Goal: Information Seeking & Learning: Learn about a topic

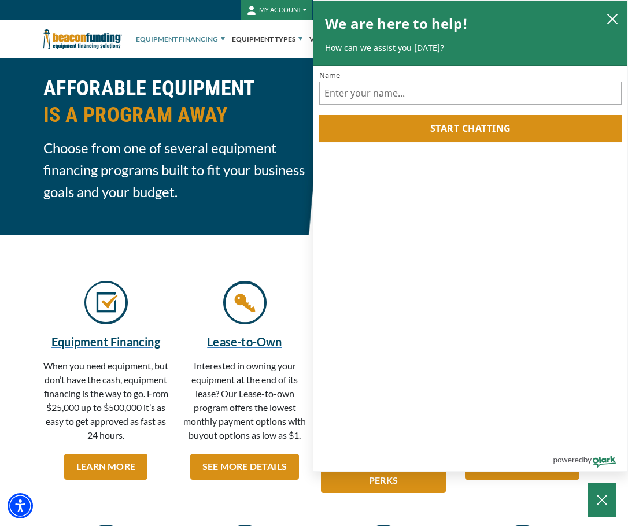
click at [284, 246] on div at bounding box center [314, 258] width 628 height 46
click at [603, 12] on button "close chatbox" at bounding box center [612, 18] width 18 height 16
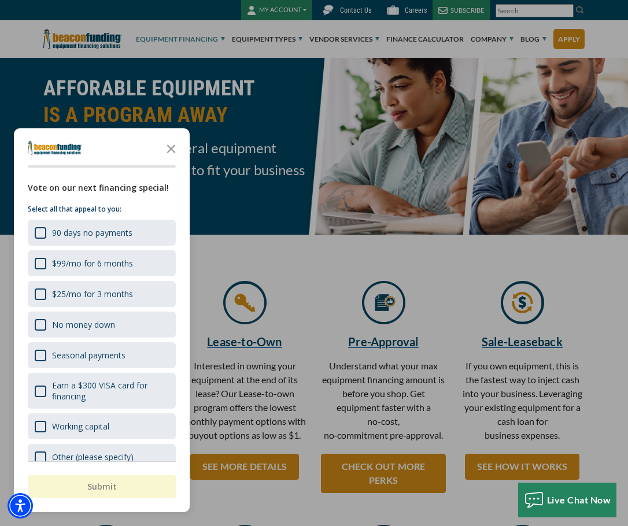
click at [175, 142] on icon "Close the survey" at bounding box center [171, 147] width 23 height 23
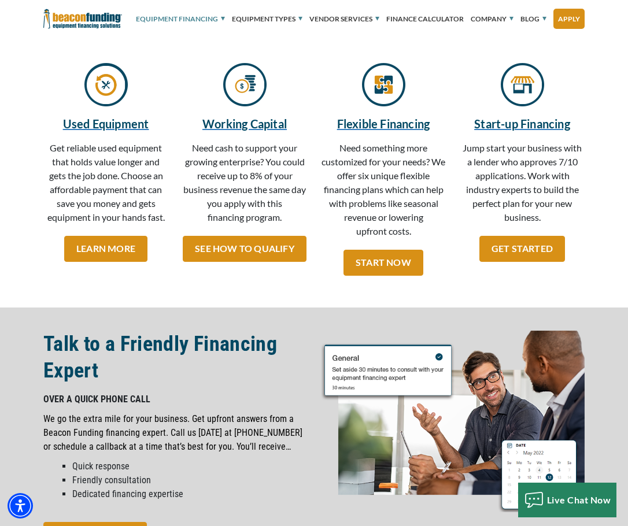
scroll to position [462, 0]
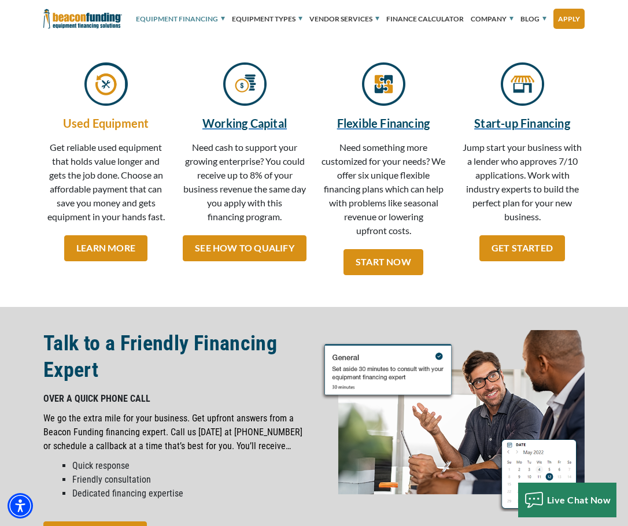
click at [109, 127] on h5 "Used Equipment" at bounding box center [105, 122] width 125 height 17
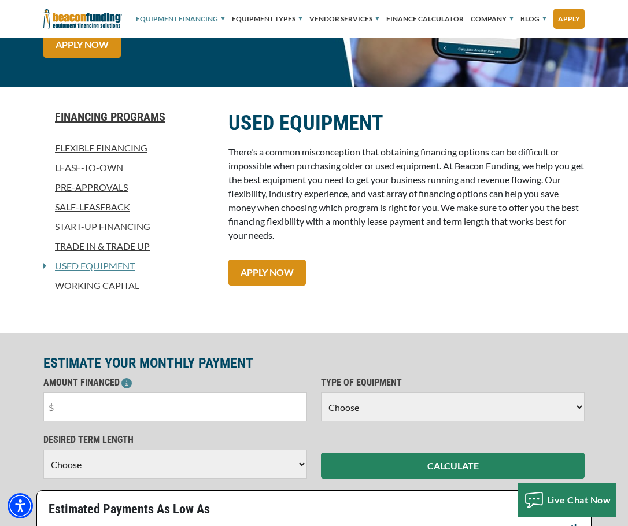
scroll to position [231, 0]
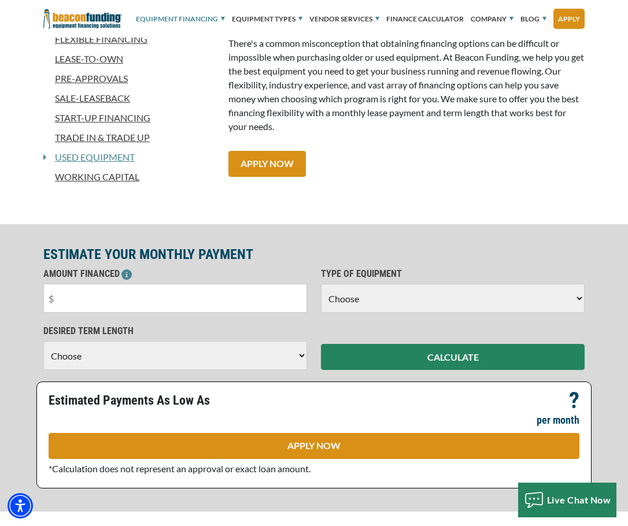
scroll to position [347, 0]
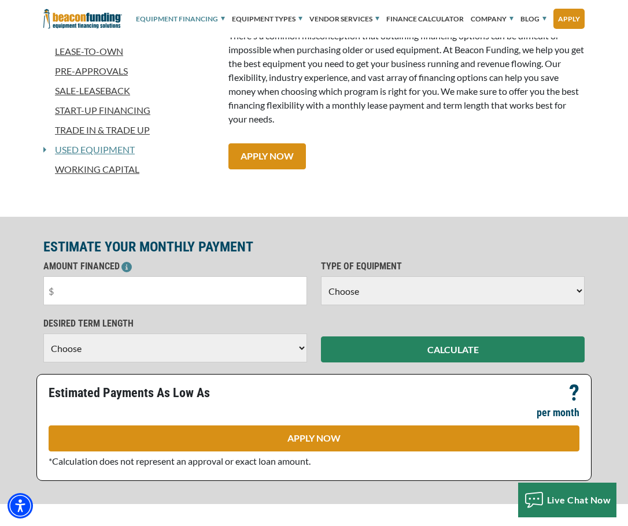
click at [368, 286] on select "Choose Backhoe Boom/Bucket Truck Chipper Commercial Mower Crane DTG/DTF Printin…" at bounding box center [453, 290] width 264 height 29
click at [191, 210] on div "Financing Programs Flexible Financing Lease-To-Own Pre-approvals Sale-Leaseback…" at bounding box center [314, 94] width 628 height 246
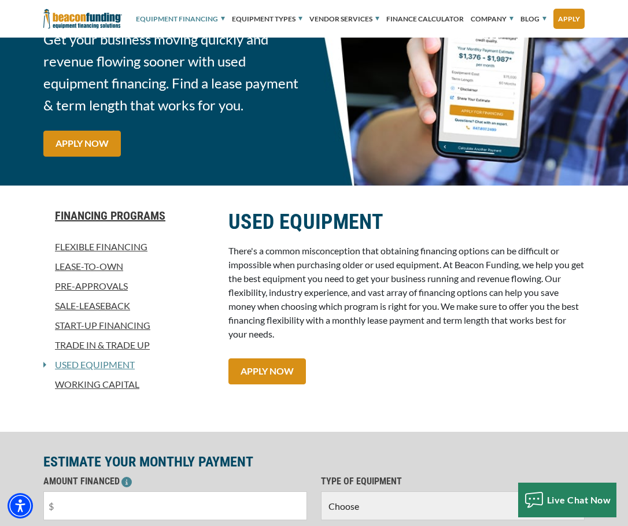
scroll to position [0, 0]
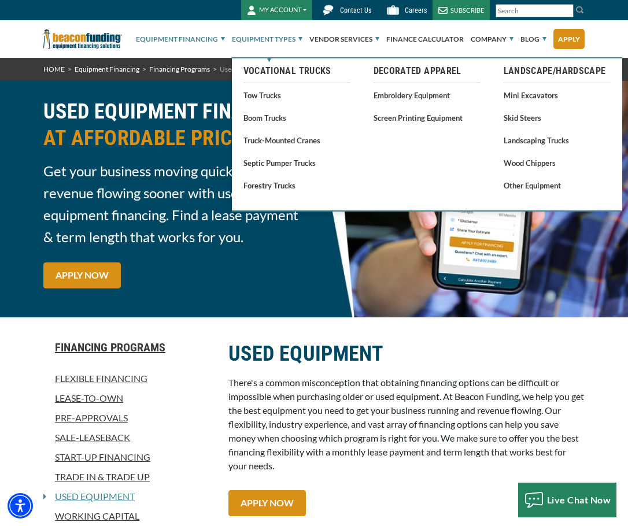
click at [283, 37] on link "Equipment Types" at bounding box center [267, 39] width 71 height 37
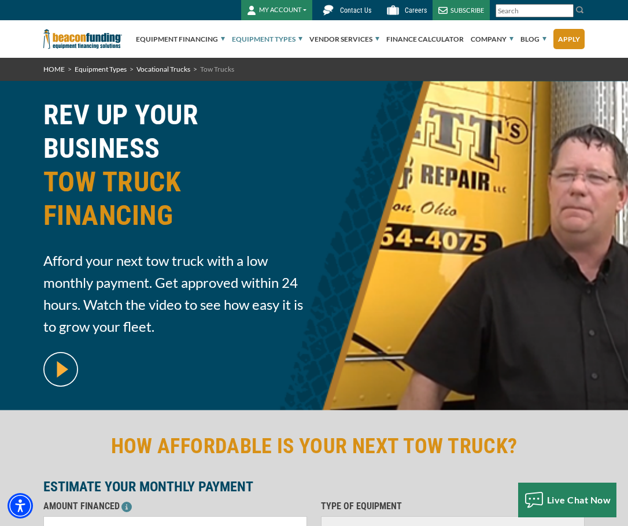
click at [80, 45] on img at bounding box center [82, 39] width 79 height 38
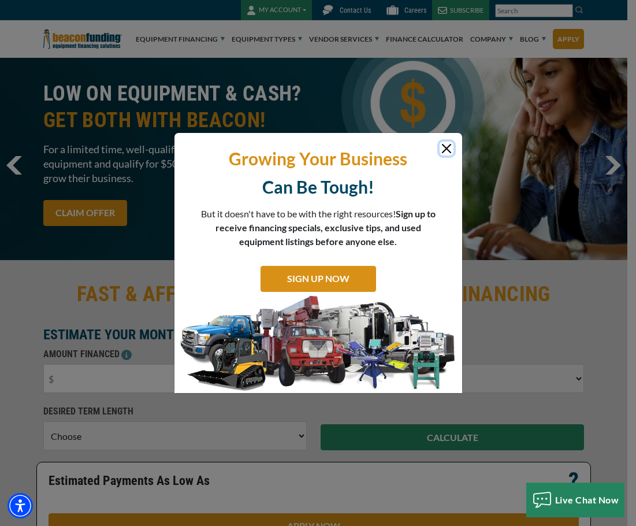
click at [451, 149] on button "Close" at bounding box center [447, 149] width 14 height 14
